Goal: Information Seeking & Learning: Learn about a topic

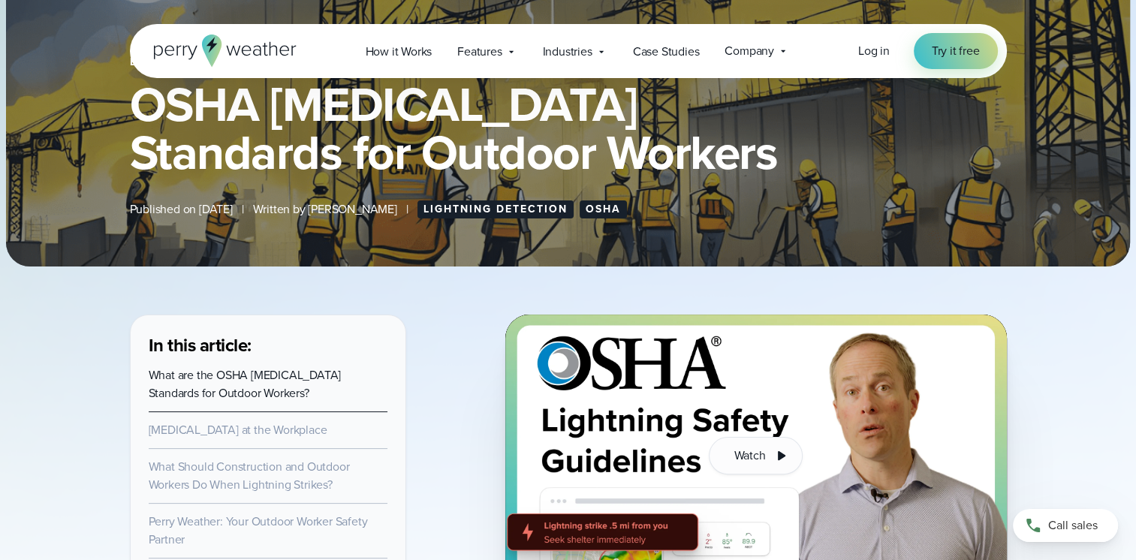
scroll to position [501, 0]
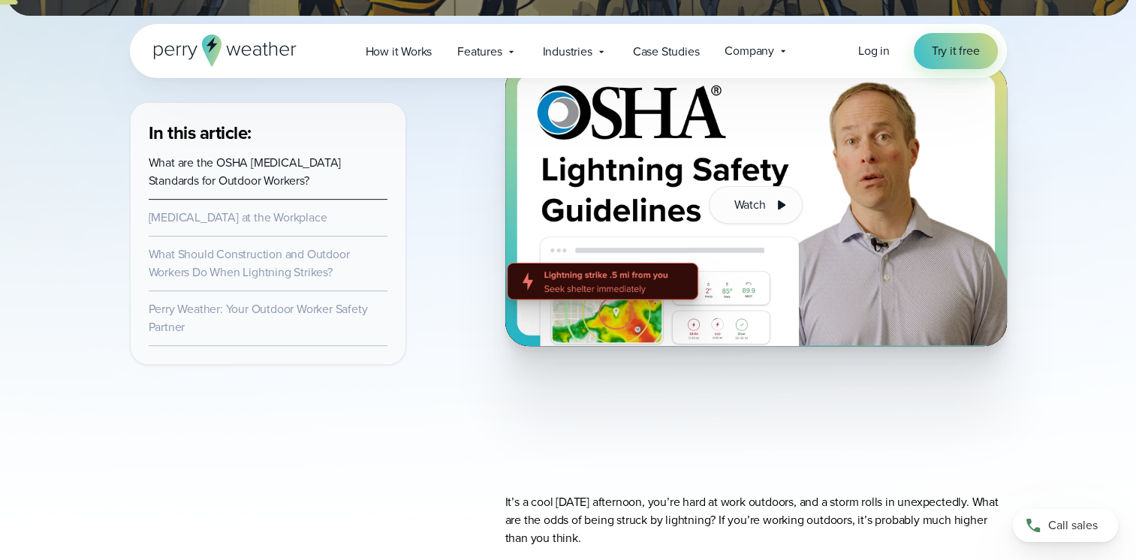
click at [270, 215] on link "Lightning Safety at the Workplace" at bounding box center [238, 217] width 179 height 17
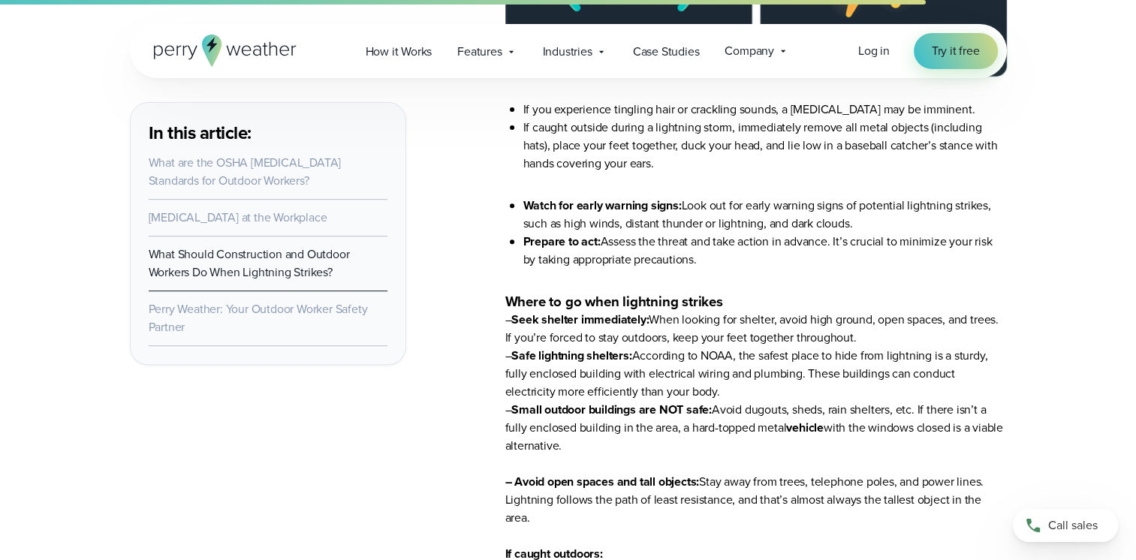
scroll to position [6221, 0]
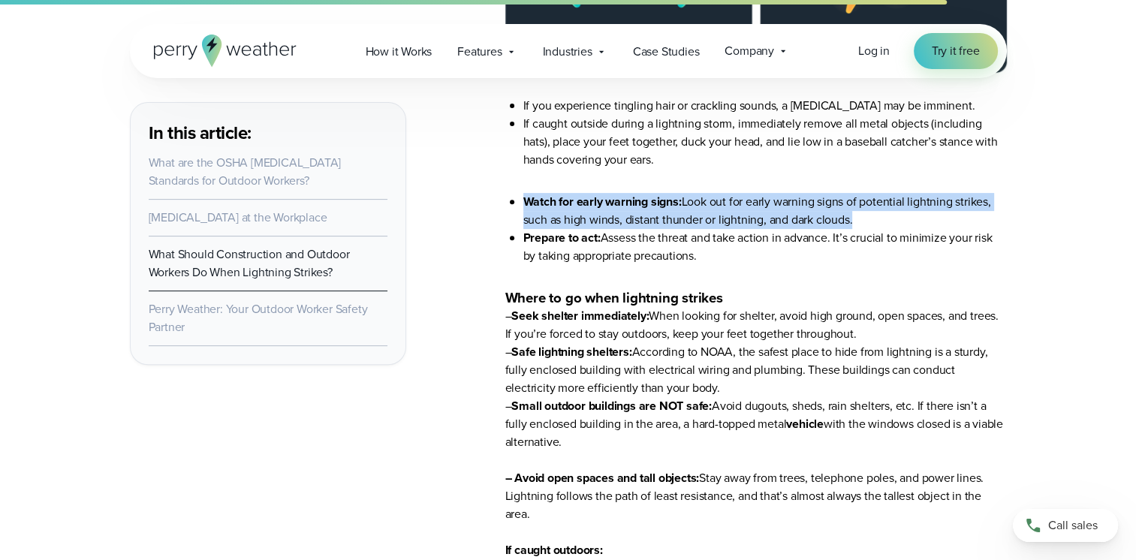
drag, startPoint x: 524, startPoint y: 198, endPoint x: 853, endPoint y: 221, distance: 329.6
click at [854, 221] on li "Watch for early warning signs: Look out for early warning signs of potential li…" at bounding box center [765, 211] width 484 height 36
drag, startPoint x: 853, startPoint y: 221, endPoint x: 807, endPoint y: 209, distance: 47.2
copy li "Watch for early warning signs: Look out for early warning signs of potential li…"
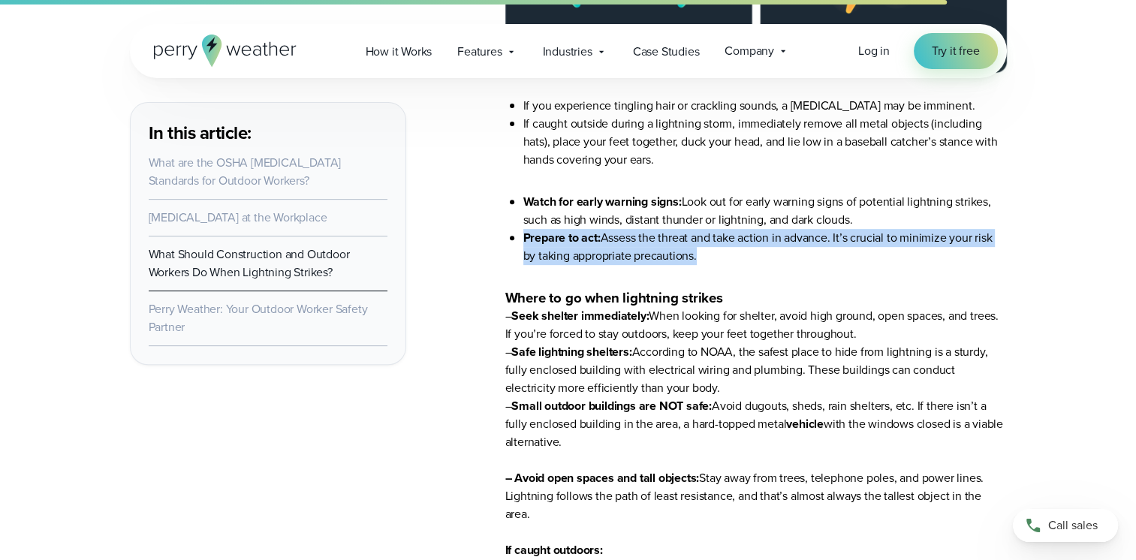
drag, startPoint x: 525, startPoint y: 239, endPoint x: 703, endPoint y: 256, distance: 178.8
click at [703, 256] on li "Prepare to act: Assess the threat and take action in advance. It’s crucial to m…" at bounding box center [765, 247] width 484 height 36
drag, startPoint x: 703, startPoint y: 256, endPoint x: 676, endPoint y: 252, distance: 26.7
copy li "Prepare to act: Assess the threat and take action in advance. It’s crucial to m…"
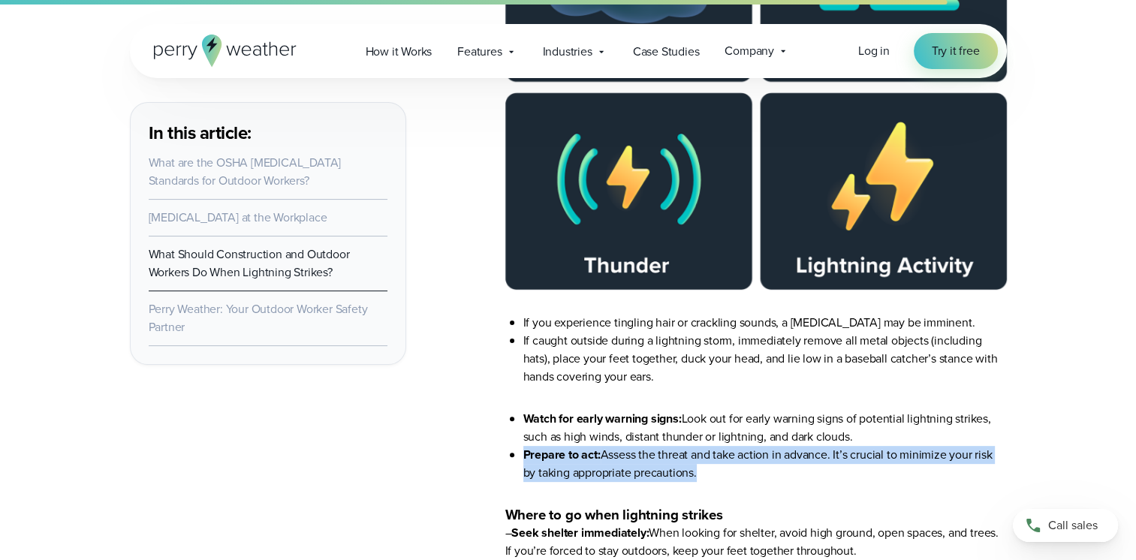
scroll to position [5971, 0]
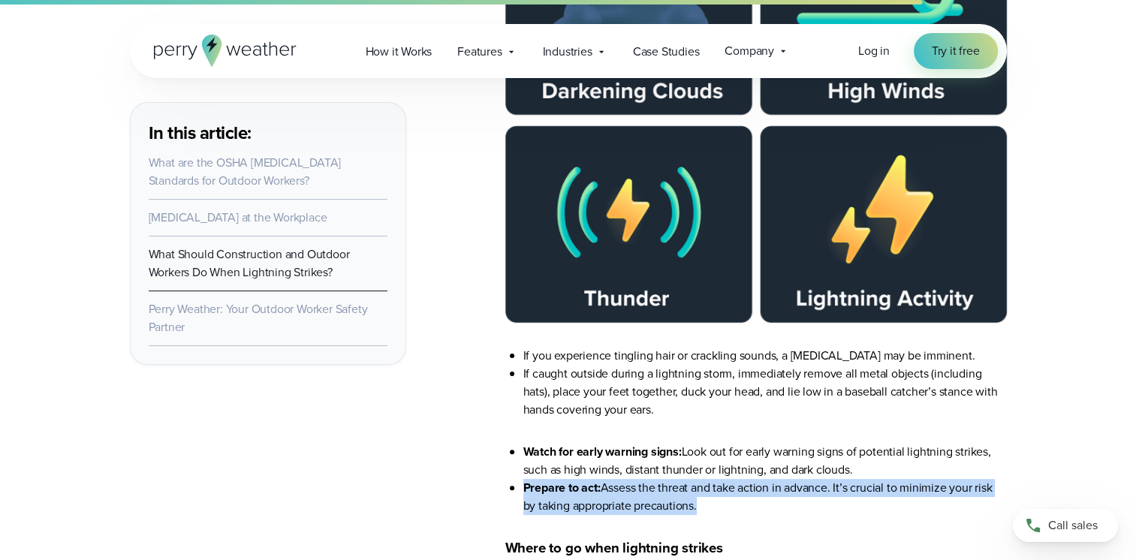
copy li "Prepare to act: Assess the threat and take action in advance. It’s crucial to m…"
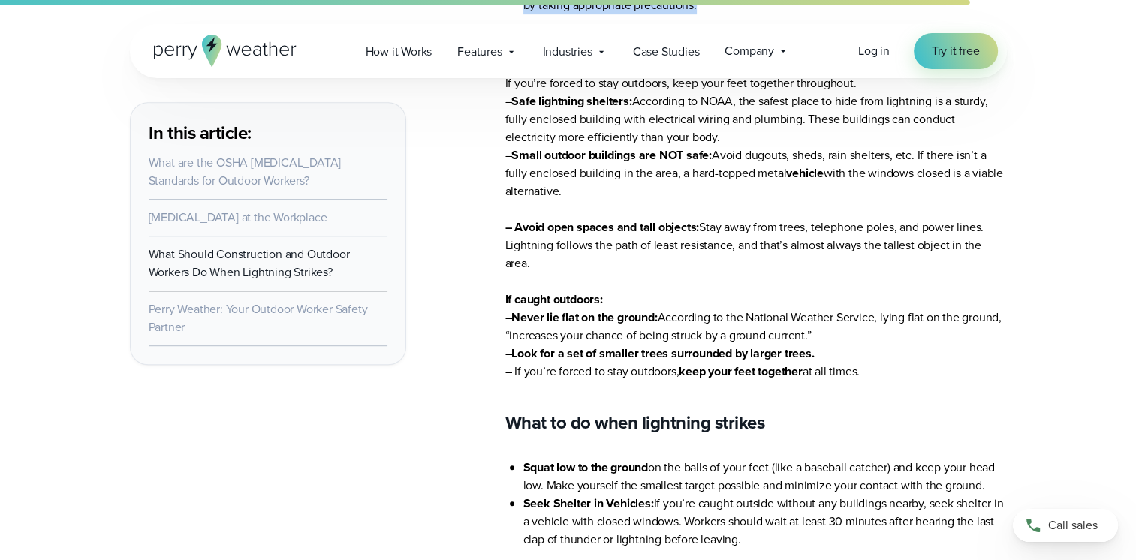
scroll to position [6221, 0]
